Goal: Information Seeking & Learning: Learn about a topic

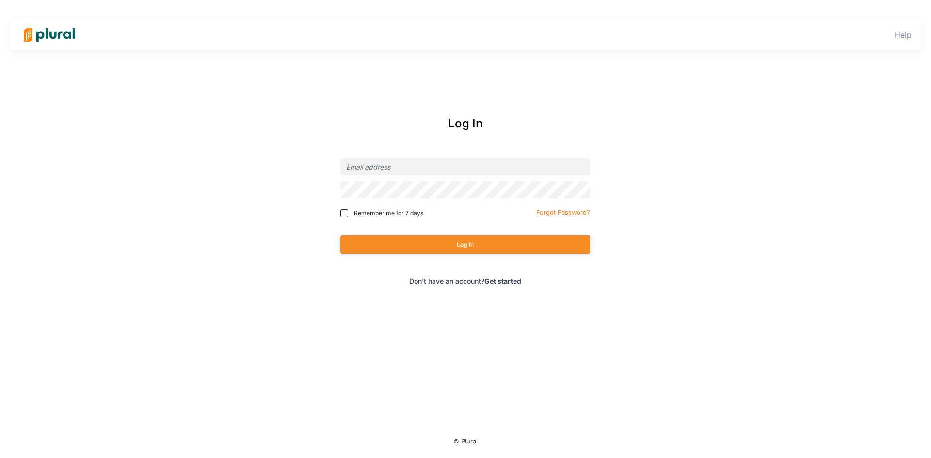
click at [444, 158] on div at bounding box center [465, 167] width 250 height 23
click at [441, 164] on input "email" at bounding box center [465, 167] width 250 height 17
type input "[EMAIL_ADDRESS][DOMAIN_NAME]"
click at [340, 235] on button "Log In" at bounding box center [465, 244] width 250 height 19
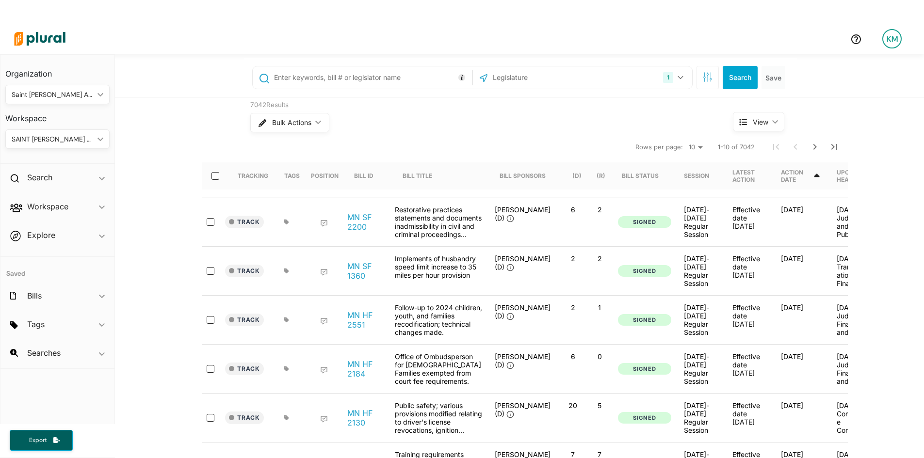
click at [352, 71] on input "text" at bounding box center [371, 77] width 196 height 18
click at [350, 73] on input "text" at bounding box center [371, 77] width 196 height 18
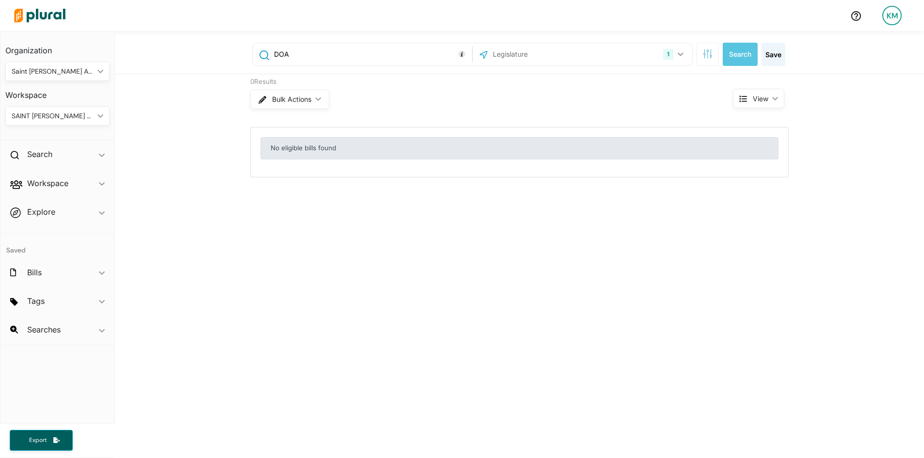
drag, startPoint x: 322, startPoint y: 54, endPoint x: 266, endPoint y: 57, distance: 56.3
click at [266, 57] on div "DOA" at bounding box center [362, 54] width 214 height 18
type input "Department of Administration"
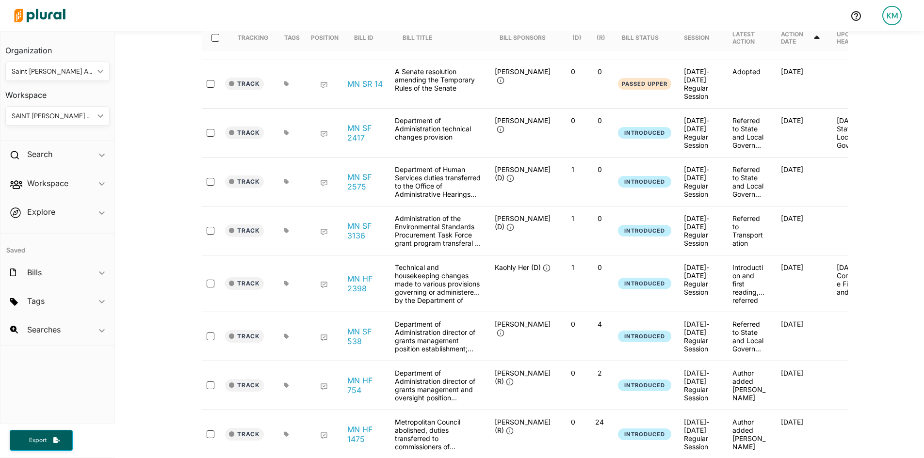
scroll to position [242, 0]
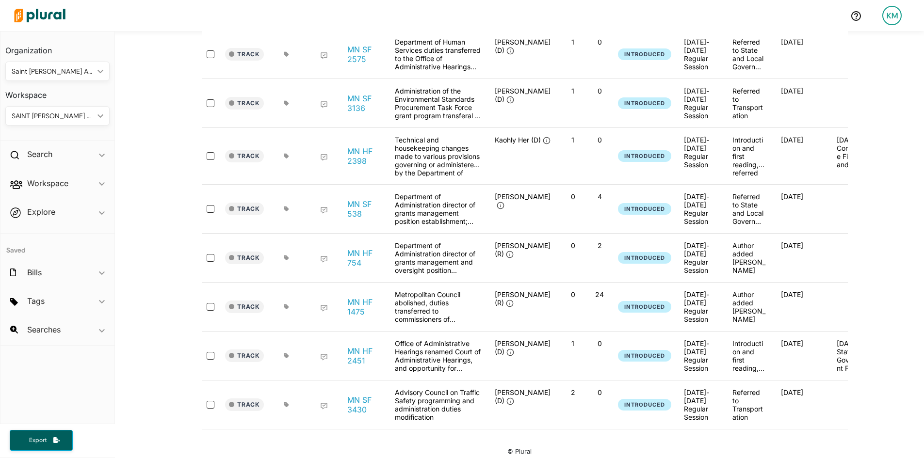
click at [429, 251] on div "Department of Administration director of grants management and oversight positi…" at bounding box center [438, 257] width 97 height 33
click at [357, 251] on link "MN HF 754" at bounding box center [365, 257] width 37 height 19
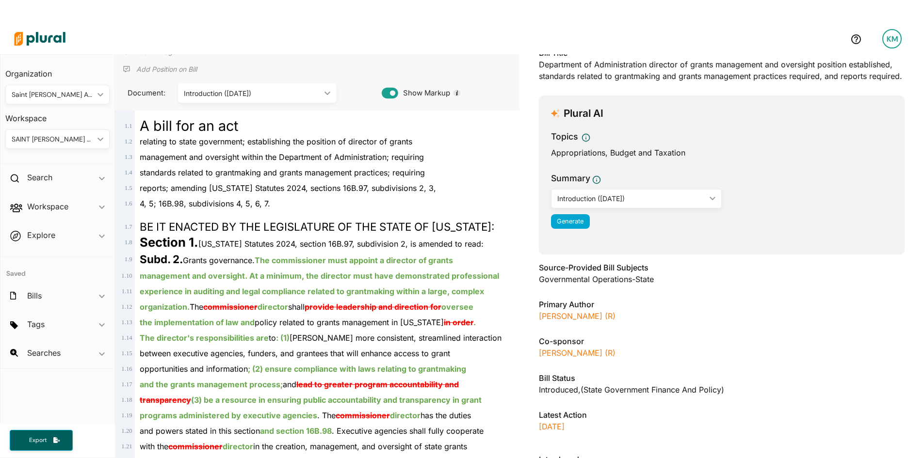
scroll to position [97, 0]
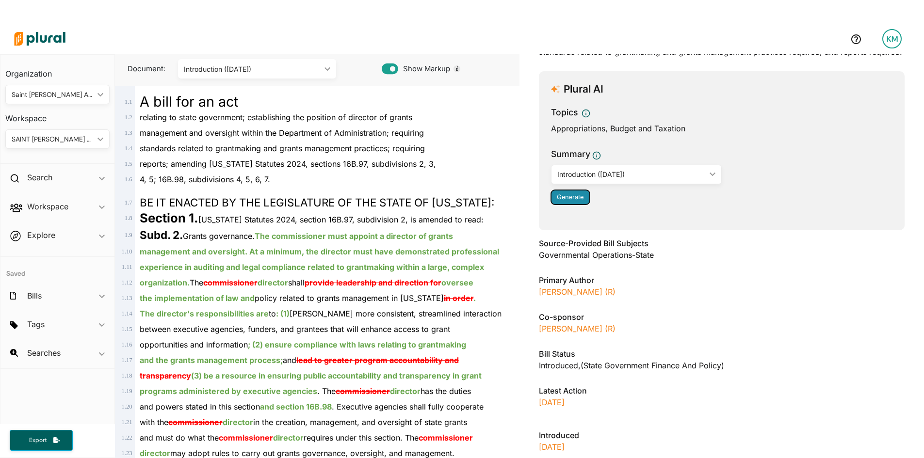
click at [578, 201] on span "Generate" at bounding box center [570, 196] width 27 height 7
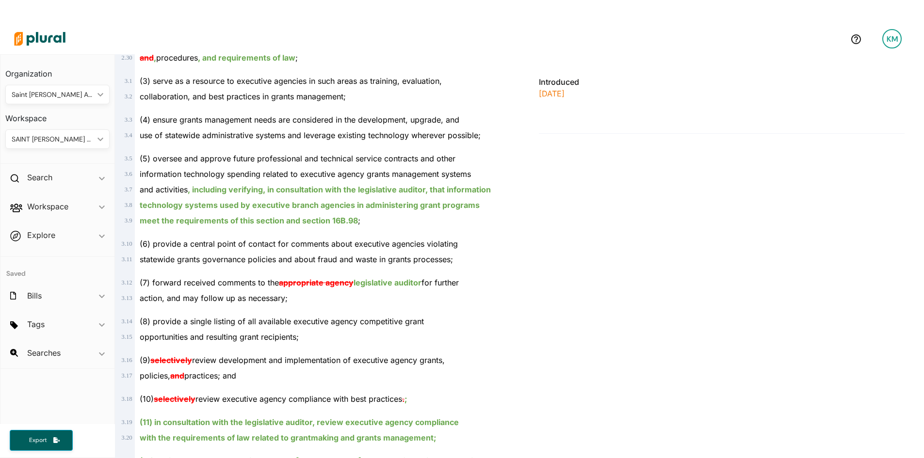
scroll to position [921, 0]
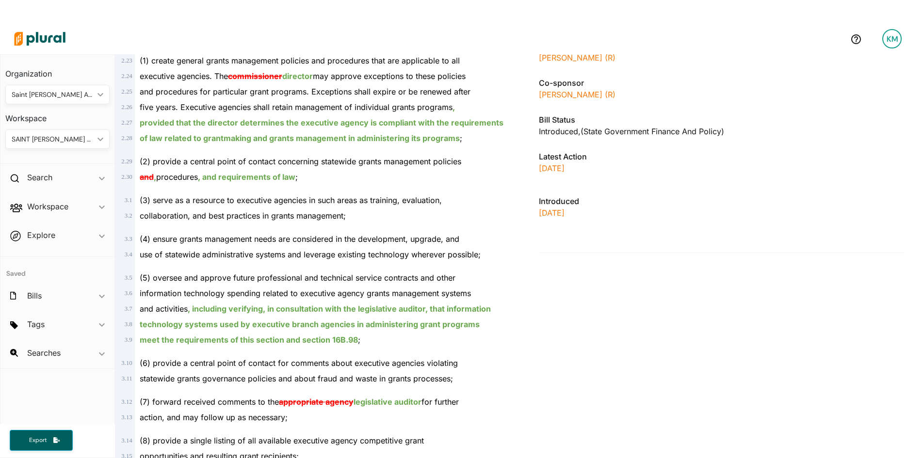
click at [51, 35] on img at bounding box center [40, 39] width 68 height 34
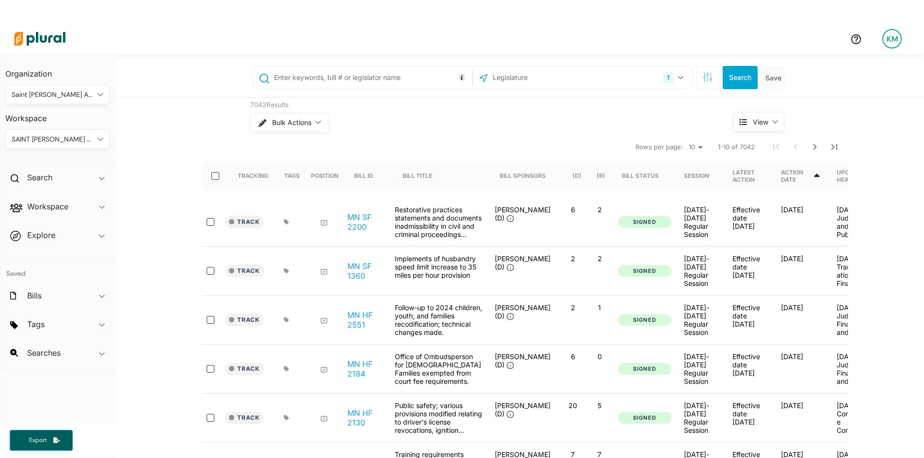
click at [308, 87] on div at bounding box center [362, 77] width 219 height 22
click at [309, 84] on input "text" at bounding box center [371, 77] width 196 height 18
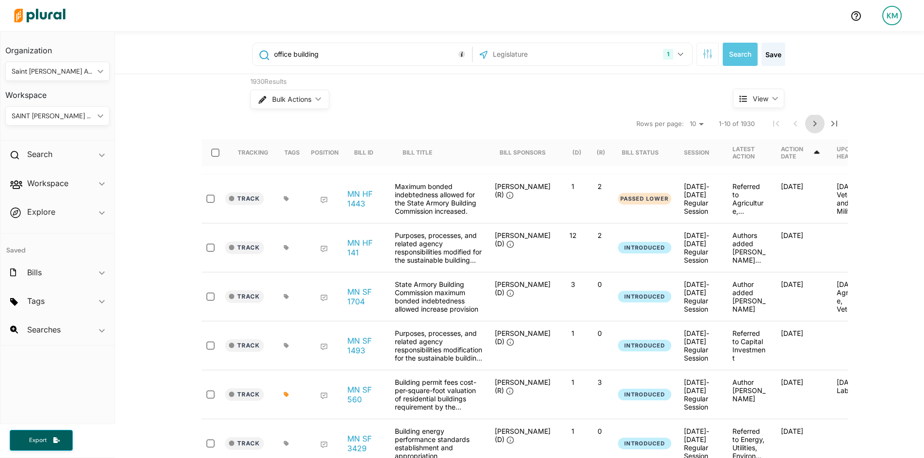
click at [816, 125] on icon "Next Page" at bounding box center [815, 124] width 12 height 12
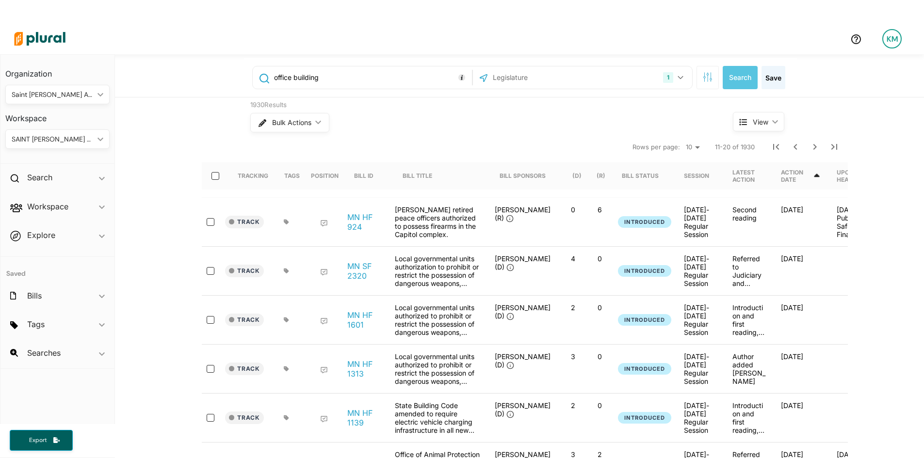
click at [329, 79] on input "office building" at bounding box center [371, 77] width 196 height 18
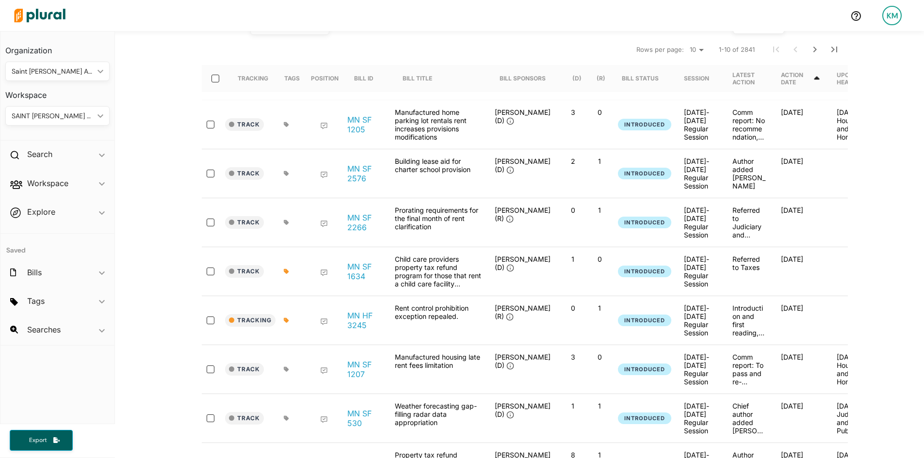
scroll to position [6, 0]
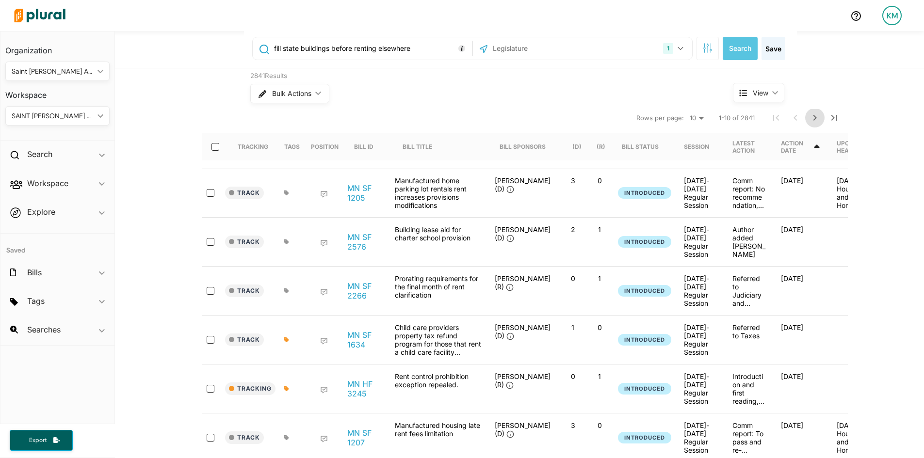
click at [809, 122] on icon "Next Page" at bounding box center [815, 118] width 12 height 12
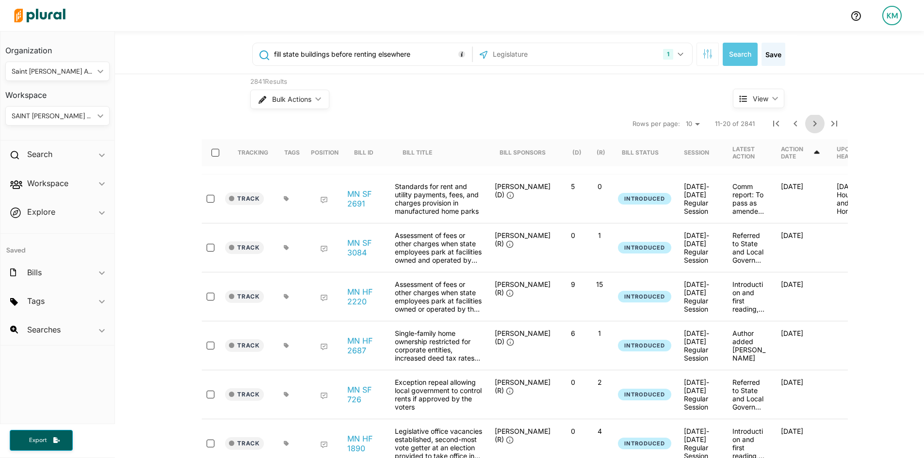
click at [809, 119] on icon "Next Page" at bounding box center [815, 124] width 12 height 12
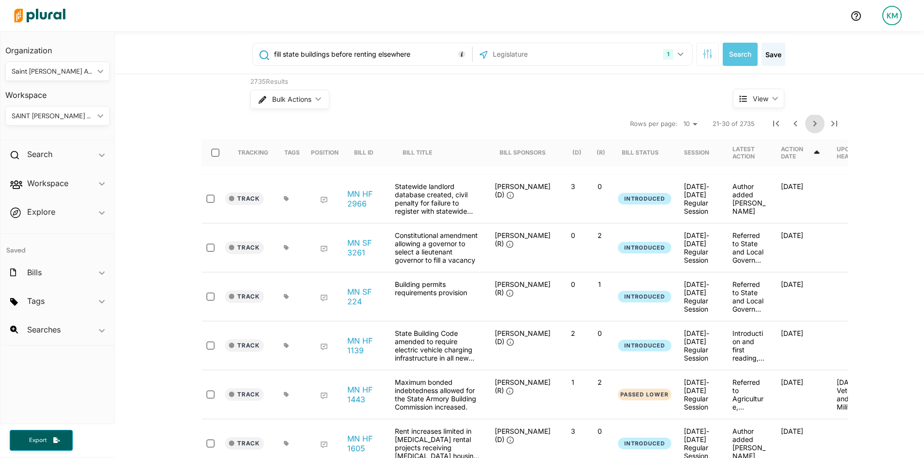
click at [809, 125] on icon "Next Page" at bounding box center [815, 124] width 12 height 12
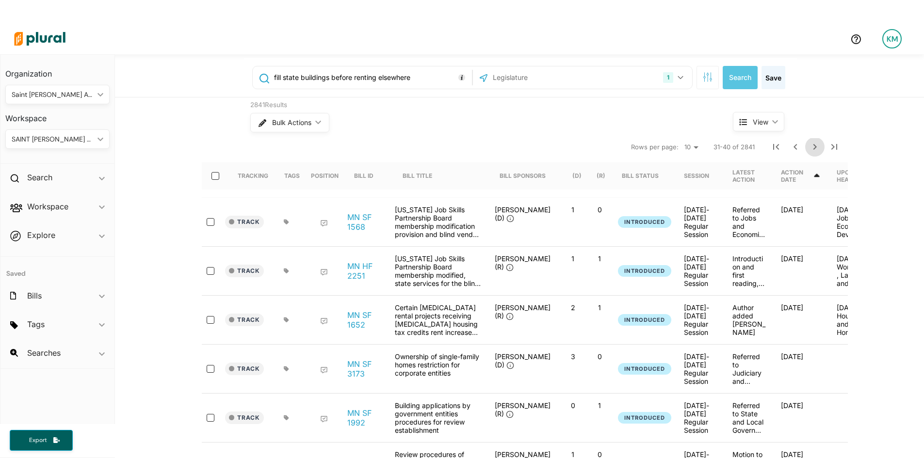
click at [811, 150] on icon "Next Page" at bounding box center [815, 147] width 12 height 12
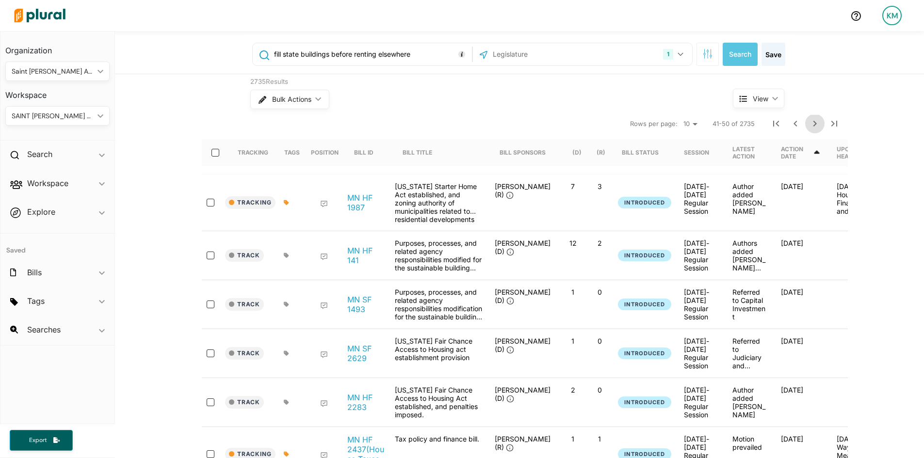
click at [809, 124] on icon "Next Page" at bounding box center [815, 124] width 12 height 12
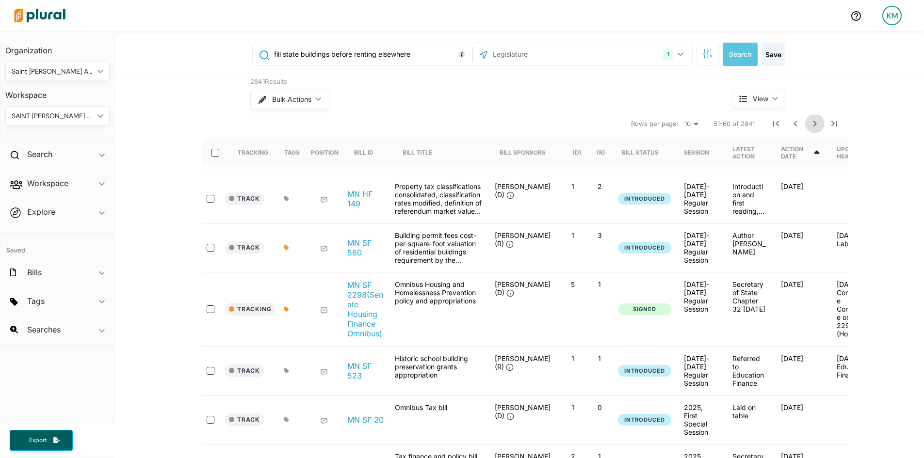
click at [813, 125] on icon "Next Page" at bounding box center [814, 124] width 3 height 6
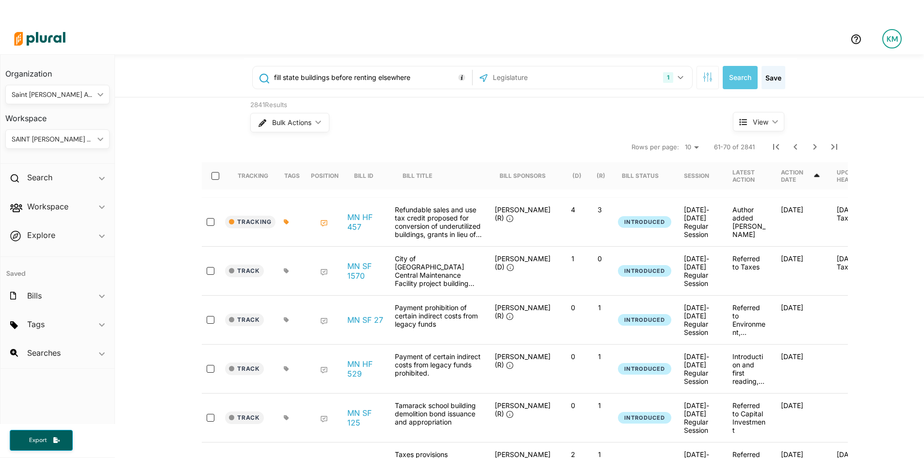
click at [361, 85] on input "fill state buildings before renting elsewhere" at bounding box center [371, 77] width 196 height 18
type input "Jim Nash"
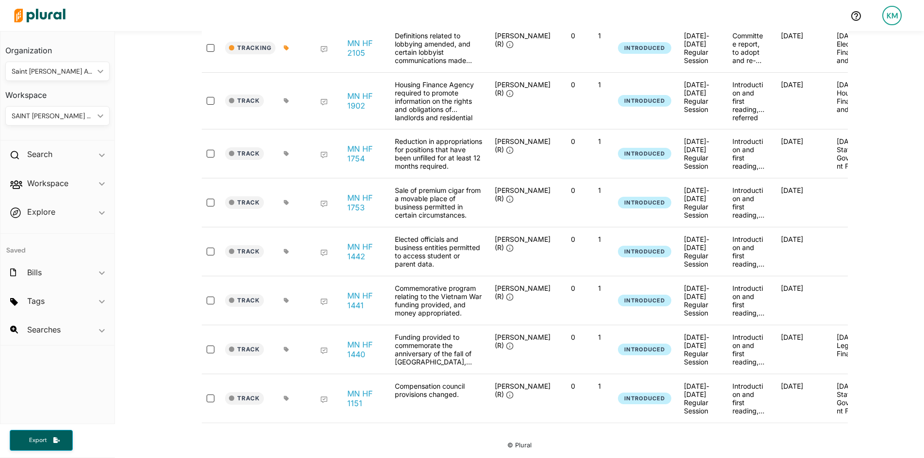
scroll to position [14, 0]
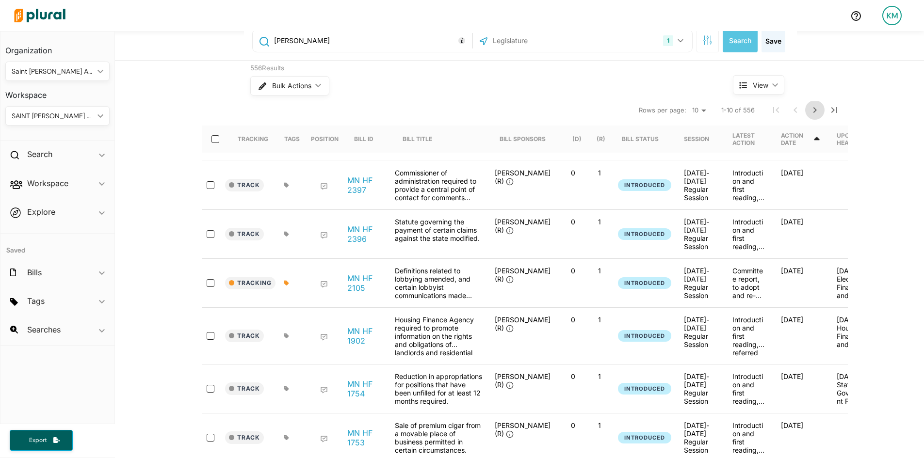
click at [810, 113] on icon "Next Page" at bounding box center [815, 110] width 12 height 12
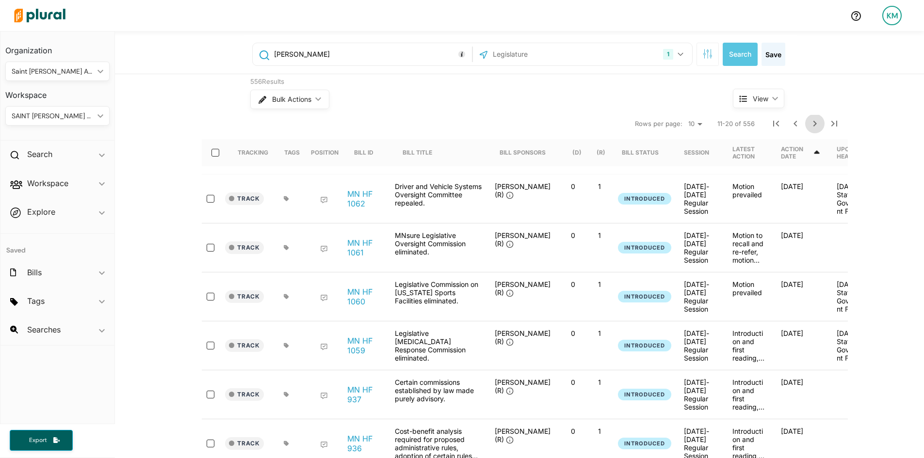
click at [809, 122] on icon "Next Page" at bounding box center [815, 124] width 12 height 12
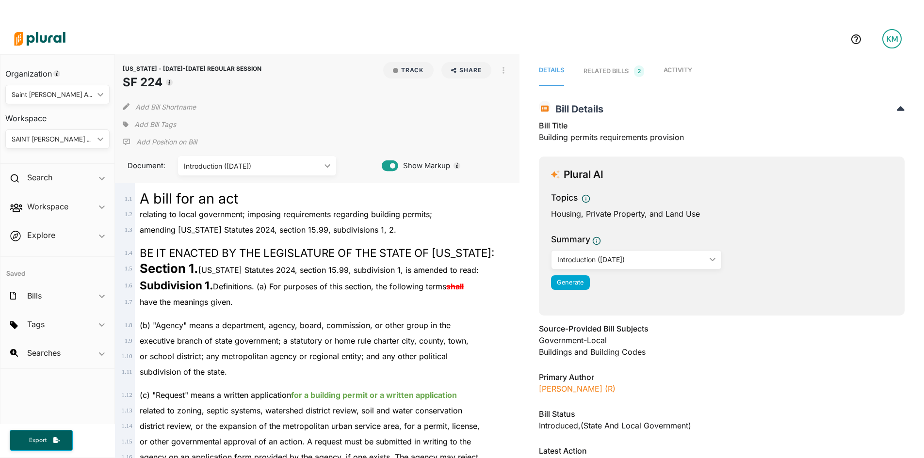
click at [59, 39] on img at bounding box center [40, 39] width 68 height 34
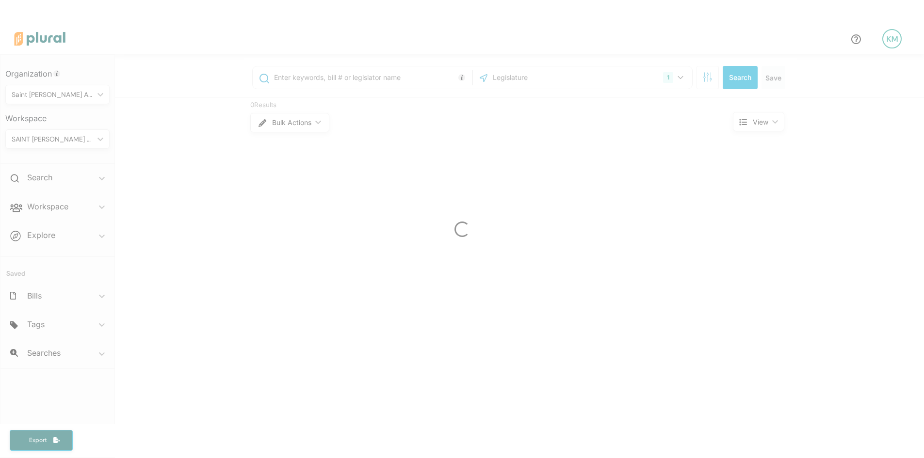
click at [327, 82] on div at bounding box center [462, 229] width 924 height 458
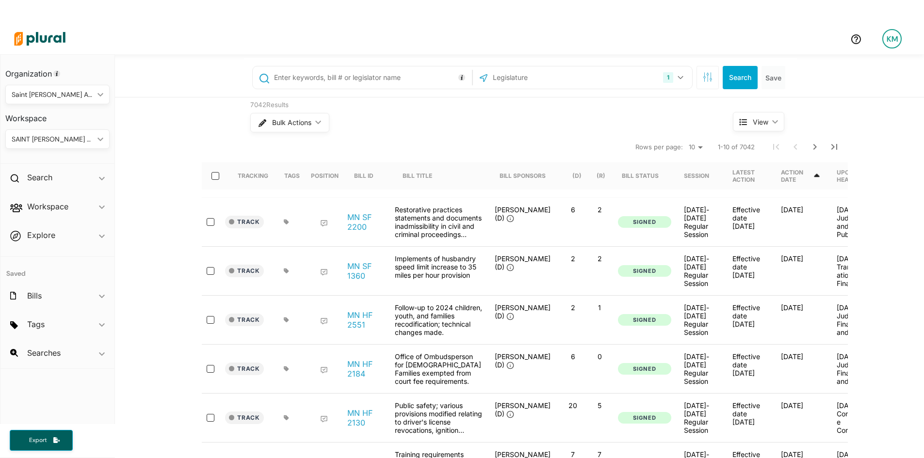
click at [325, 76] on input "text" at bounding box center [371, 77] width 196 height 18
type input "SF 242"
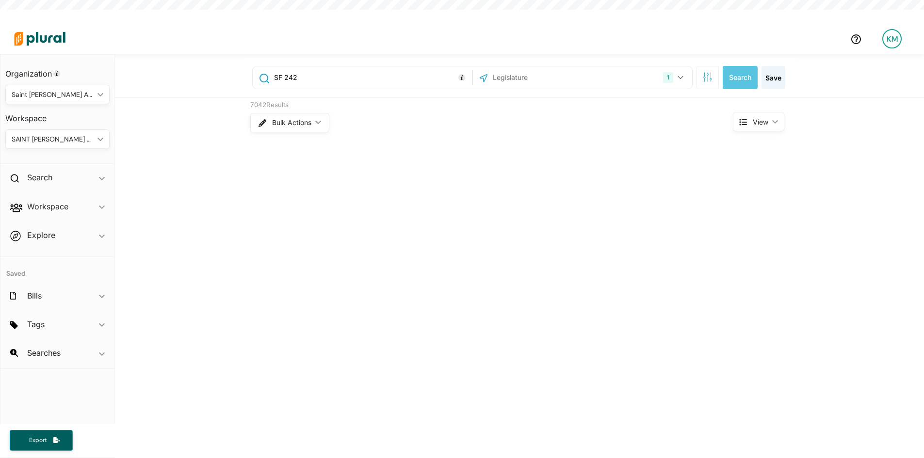
scroll to position [23, 0]
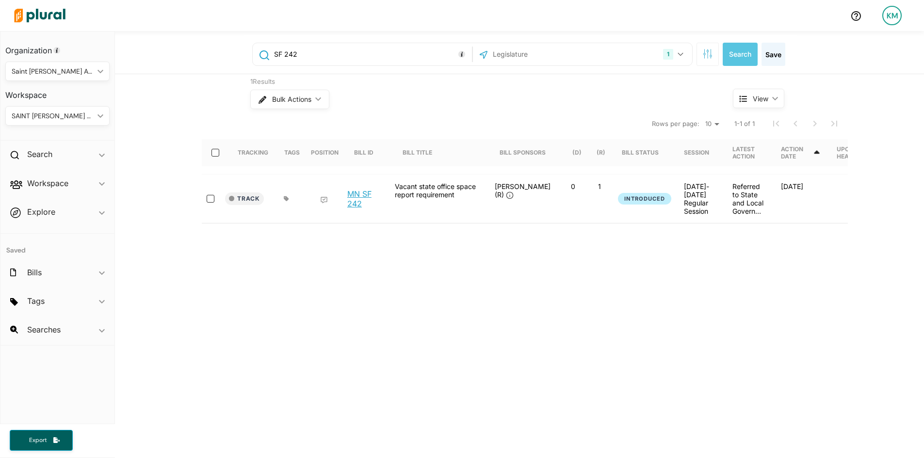
click at [368, 207] on link "MN SF 242" at bounding box center [365, 198] width 37 height 19
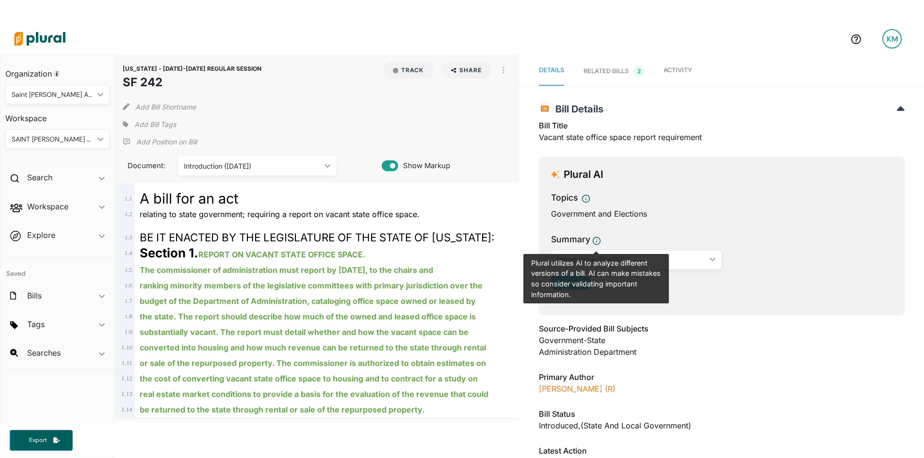
click at [760, 340] on div "Government-State" at bounding box center [722, 341] width 366 height 12
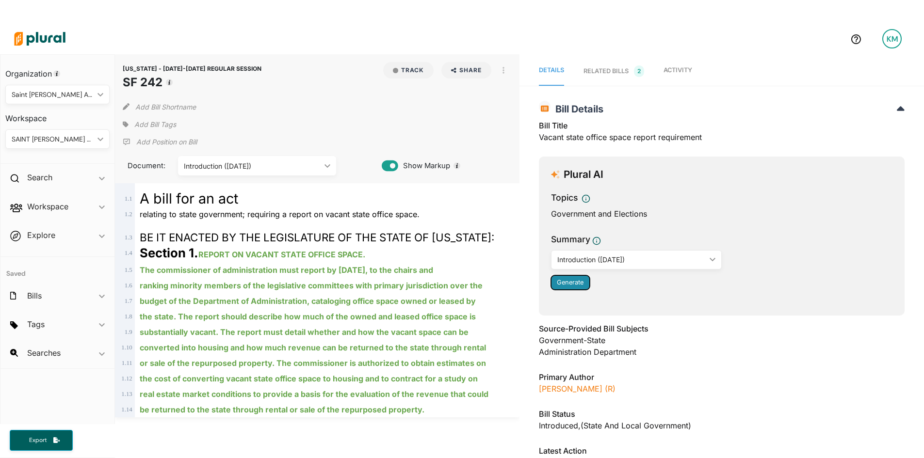
click at [580, 288] on button "Generate" at bounding box center [570, 282] width 39 height 15
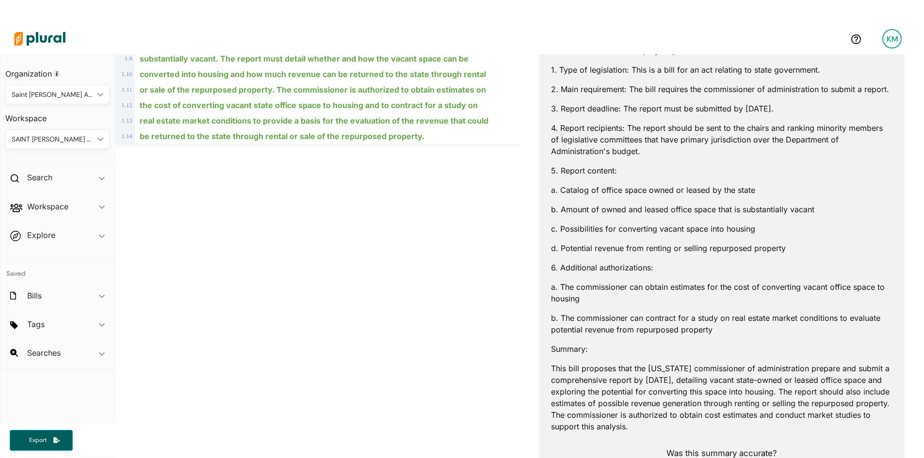
scroll to position [291, 0]
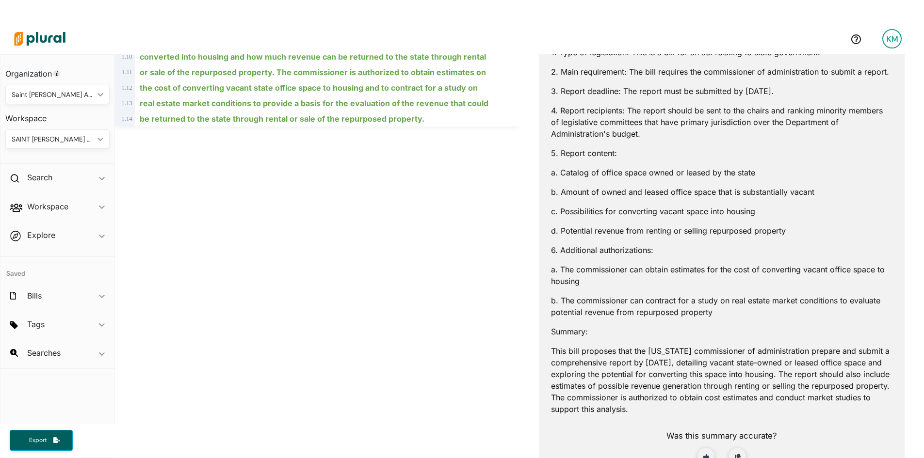
click at [614, 353] on p "This bill proposes that the [US_STATE] commissioner of administration prepare a…" at bounding box center [721, 380] width 341 height 70
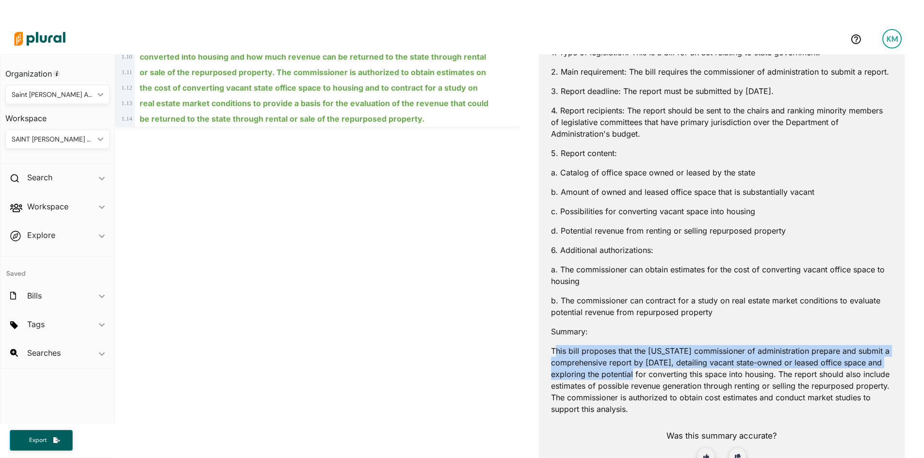
drag, startPoint x: 559, startPoint y: 351, endPoint x: 631, endPoint y: 372, distance: 75.3
click at [633, 374] on p "This bill proposes that the [US_STATE] commissioner of administration prepare a…" at bounding box center [721, 380] width 341 height 70
click at [566, 354] on p "This bill proposes that the [US_STATE] commissioner of administration prepare a…" at bounding box center [721, 380] width 341 height 70
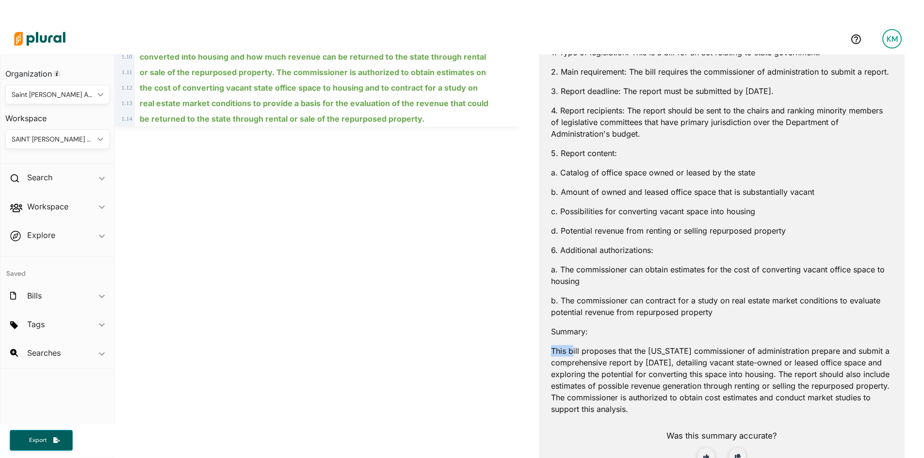
drag, startPoint x: 542, startPoint y: 351, endPoint x: 570, endPoint y: 353, distance: 28.7
click at [570, 353] on div "Plural AI Topics Government and Elections Summary Introduction ([DATE]) ic_keyb…" at bounding box center [722, 190] width 366 height 648
click at [570, 353] on p "This bill proposes that the [US_STATE] commissioner of administration prepare a…" at bounding box center [721, 380] width 341 height 70
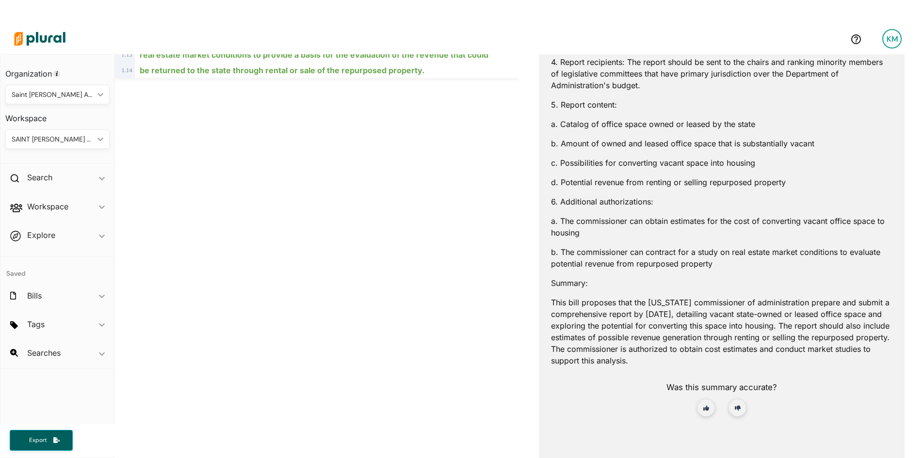
scroll to position [0, 0]
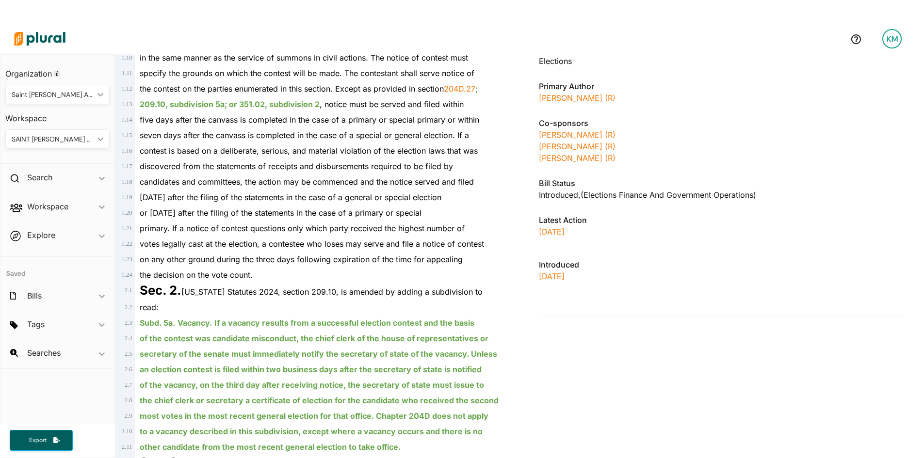
scroll to position [339, 0]
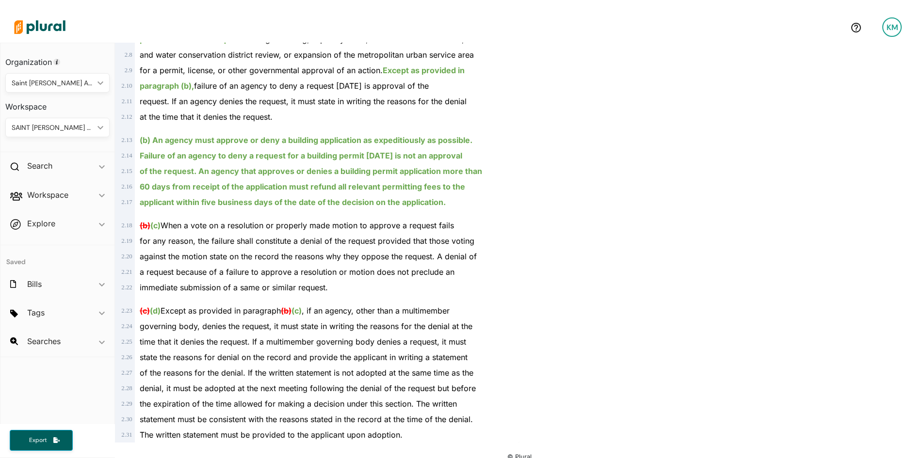
scroll to position [23, 0]
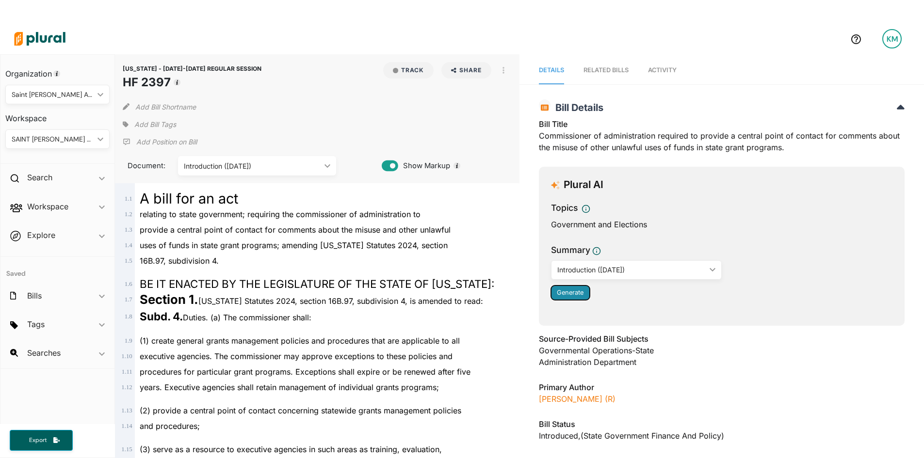
click at [562, 295] on span "Generate" at bounding box center [570, 292] width 27 height 7
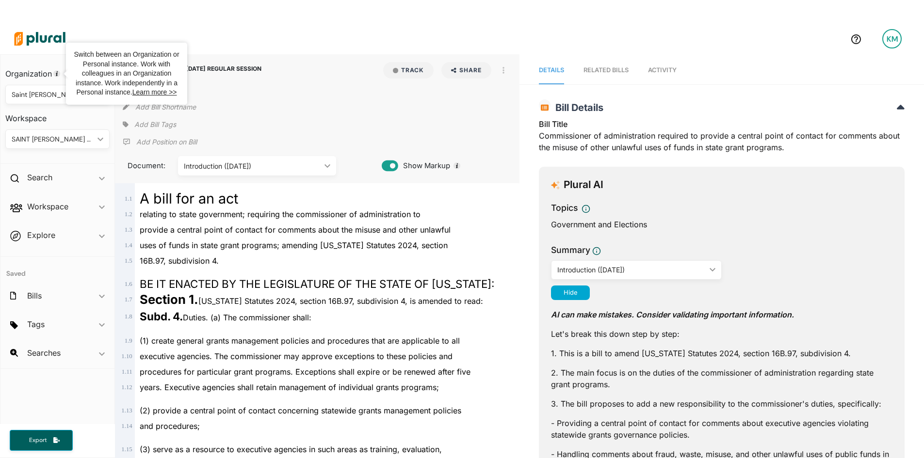
click at [46, 45] on img at bounding box center [40, 39] width 68 height 34
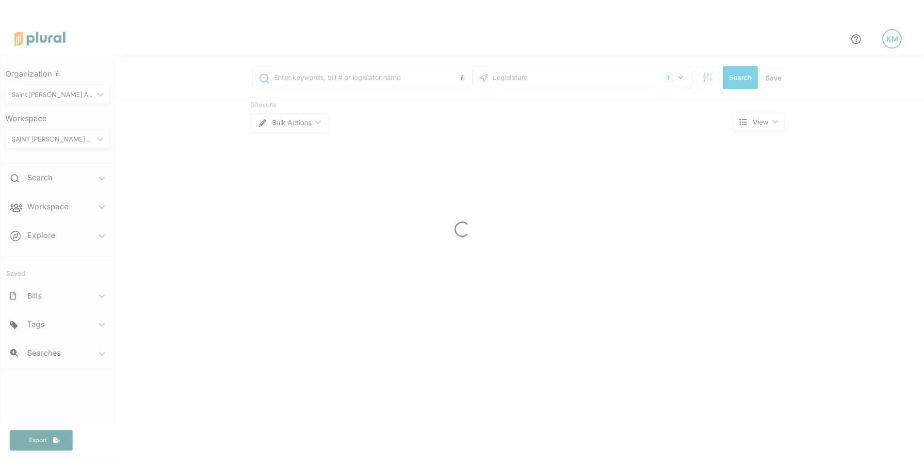
click at [294, 81] on div at bounding box center [462, 229] width 924 height 458
click at [296, 78] on input "text" at bounding box center [371, 77] width 196 height 18
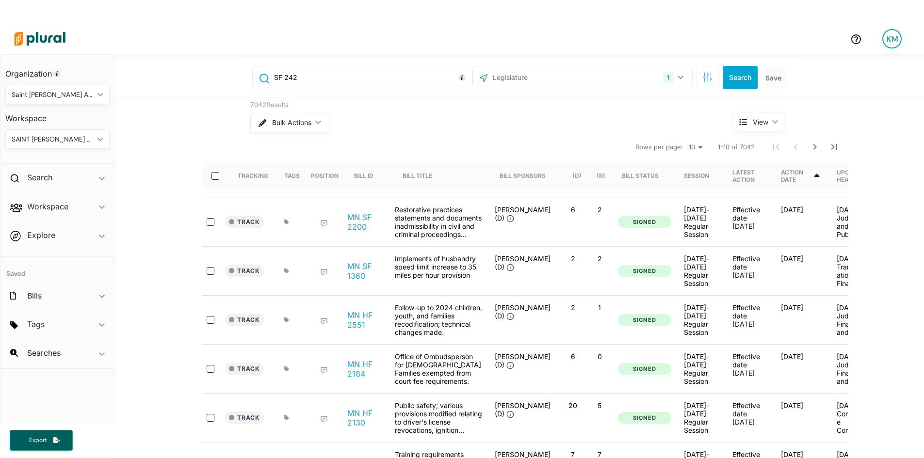
type input "SF 242"
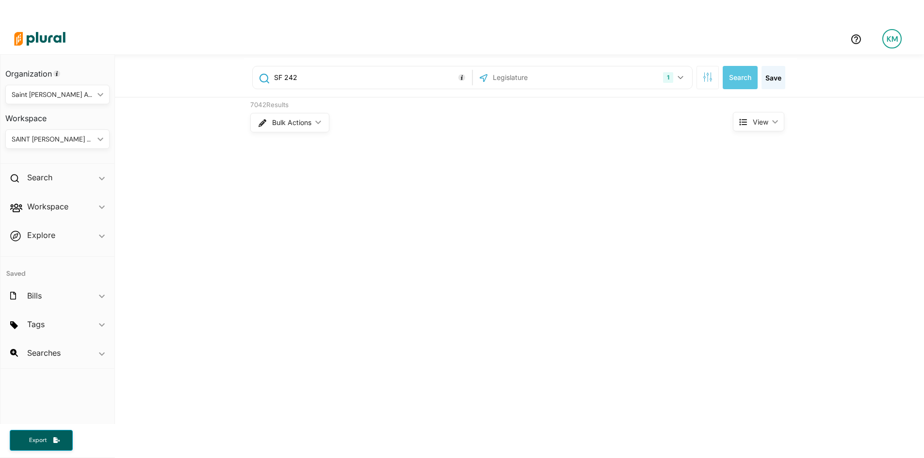
scroll to position [23, 0]
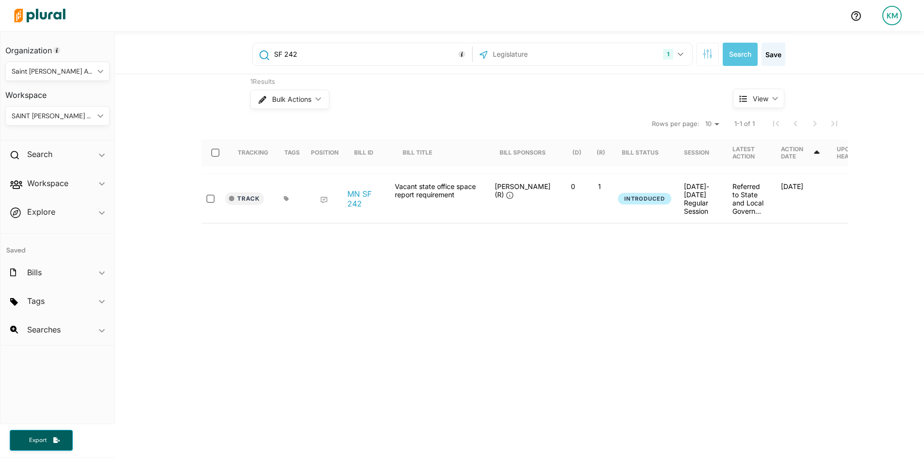
click at [362, 196] on link "MN SF 242" at bounding box center [365, 198] width 37 height 19
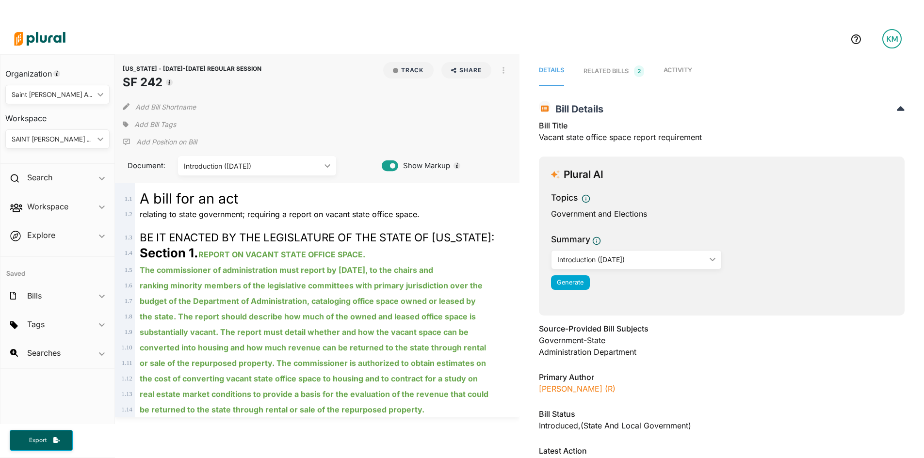
click at [562, 290] on div "Summary Introduction (1/15/2025) ic_keyboard_arrow_down Introduction (1/15/2025…" at bounding box center [721, 264] width 341 height 62
click at [564, 284] on span "Generate" at bounding box center [570, 282] width 27 height 7
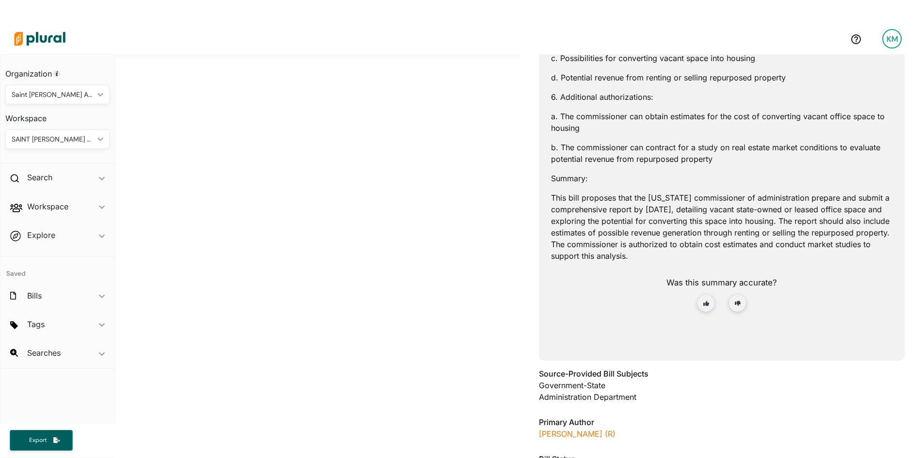
scroll to position [388, 0]
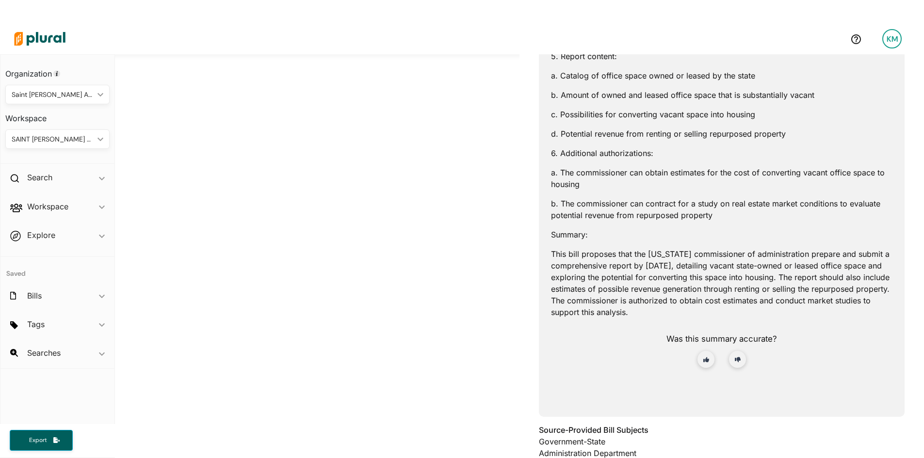
drag, startPoint x: 712, startPoint y: 320, endPoint x: 701, endPoint y: 313, distance: 13.7
click at [708, 317] on div "AI can make mistakes. Consider validating important information. Let's break th…" at bounding box center [721, 146] width 341 height 489
click at [700, 328] on div "Was this summary accurate?" at bounding box center [721, 358] width 341 height 65
click at [718, 310] on p "This bill proposes that the [US_STATE] commissioner of administration prepare a…" at bounding box center [721, 283] width 341 height 70
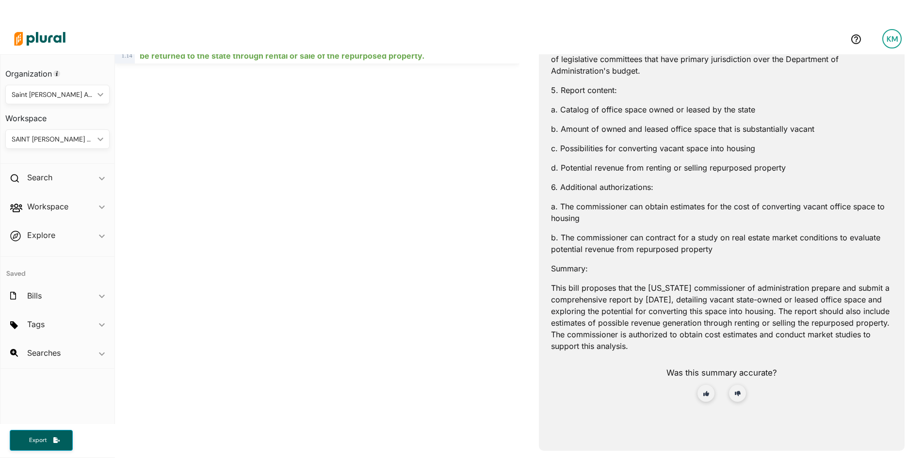
scroll to position [339, 0]
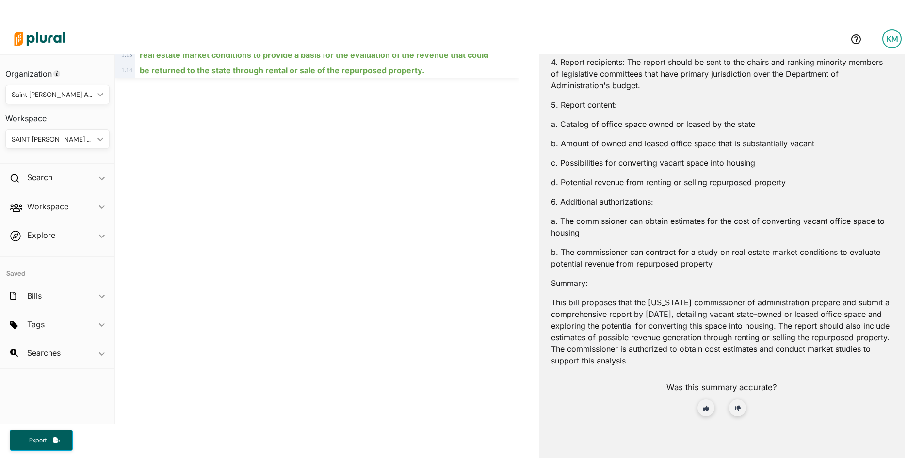
click at [393, 368] on div "MINNESOTA - 2025-2026 REGULAR SESSION SF 242 Track Share Email LinkedIn X Faceb…" at bounding box center [317, 210] width 404 height 990
